Goal: Transaction & Acquisition: Purchase product/service

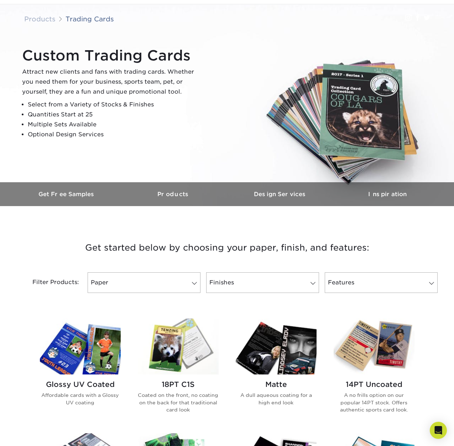
scroll to position [47, 0]
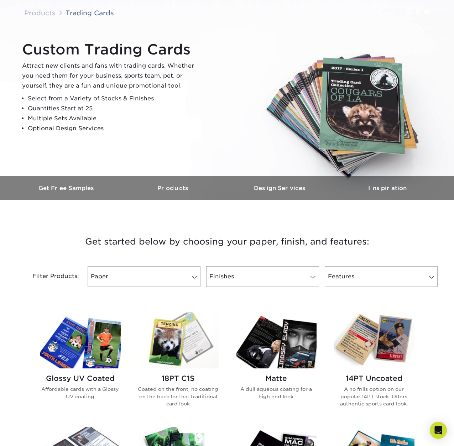
click at [84, 343] on img at bounding box center [80, 341] width 81 height 56
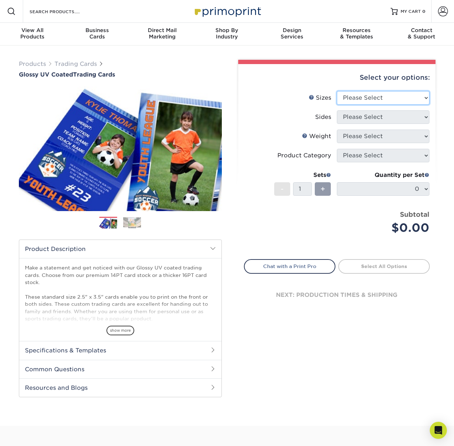
click at [387, 99] on select "Please Select 2.5" x 3.5"" at bounding box center [383, 98] width 93 height 14
select select "2.50x3.50"
click at [386, 120] on select "Please Select Print Both Sides Print Front Only" at bounding box center [383, 117] width 93 height 14
select select "13abbda7-1d64-4f25-8bb2-c179b224825d"
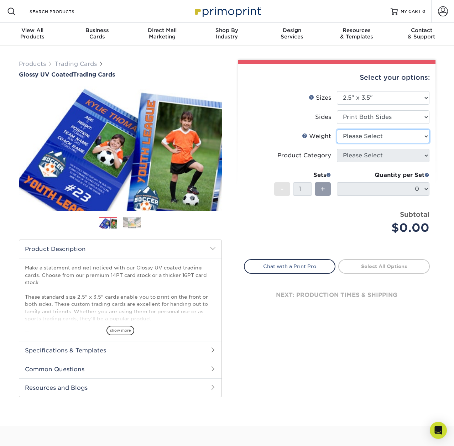
click at [382, 135] on select "Please Select 16PT 14PT 18PT C1S" at bounding box center [383, 137] width 93 height 14
select select "16PT"
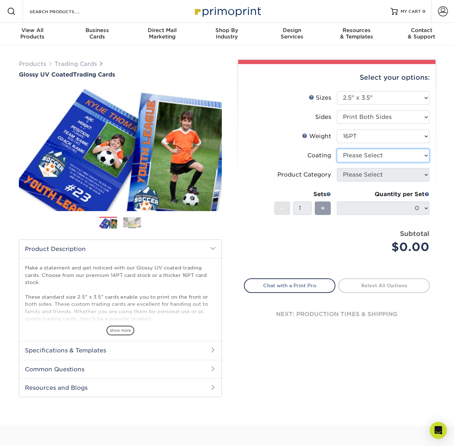
click at [379, 155] on select at bounding box center [383, 156] width 93 height 14
select select "ae367451-b2b8-45df-a344-0f05b6a12993"
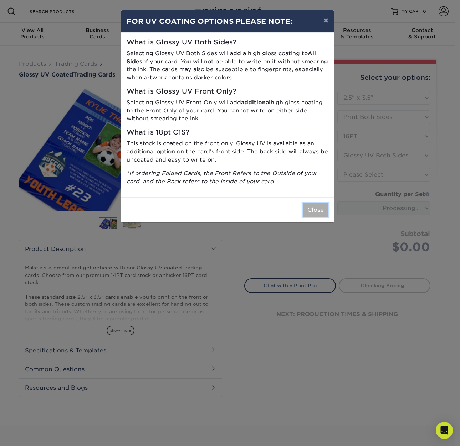
click at [314, 214] on button "Close" at bounding box center [316, 210] width 26 height 14
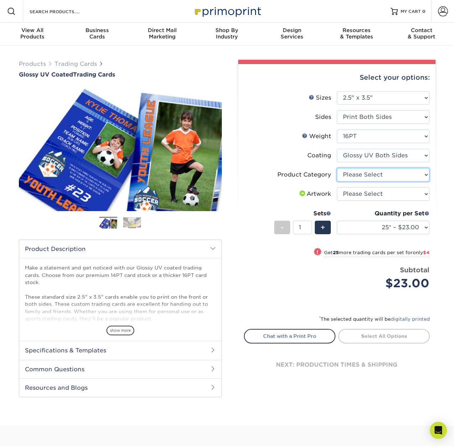
click at [385, 178] on select "Please Select Trading Cards" at bounding box center [383, 175] width 93 height 14
select select "c2f9bce9-36c2-409d-b101-c29d9d031e18"
click at [381, 197] on select "Please Select I will upload files I need a design - $100" at bounding box center [383, 194] width 93 height 14
select select "upload"
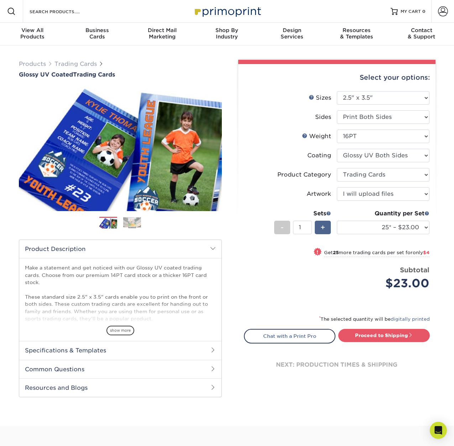
click at [326, 229] on div "+" at bounding box center [323, 228] width 16 height 14
type input "2"
